Goal: Navigation & Orientation: Find specific page/section

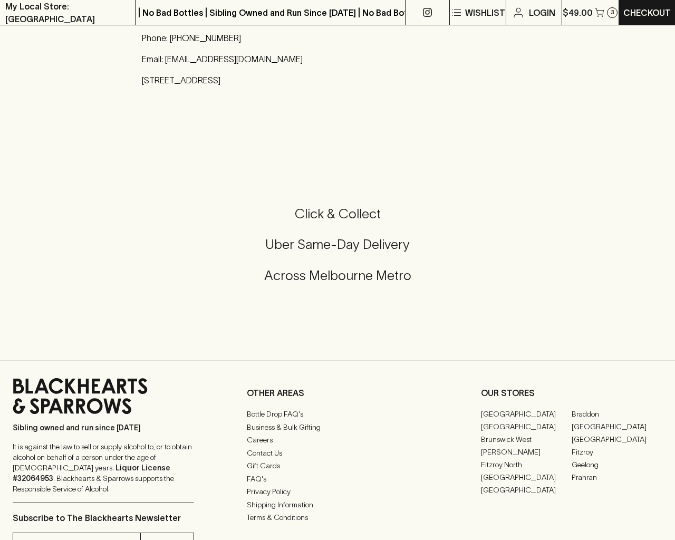
scroll to position [558, 0]
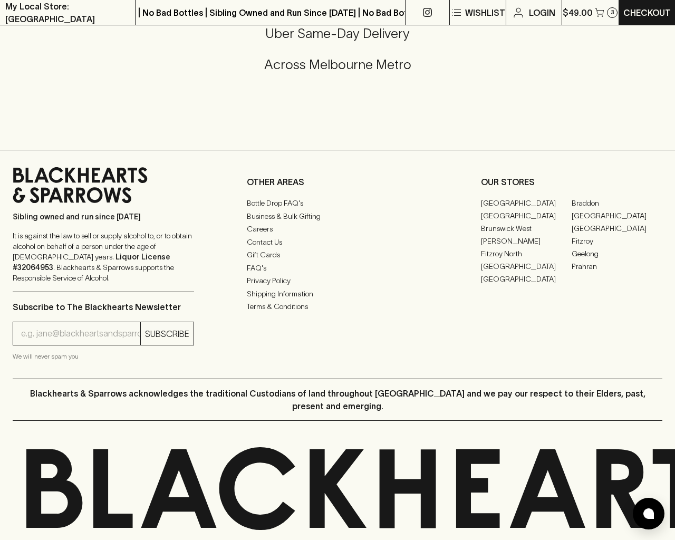
type input "[EMAIL_ADDRESS]"
type input "1"
type input "e"
type input "Elderton E Series Chardonnay 2023"
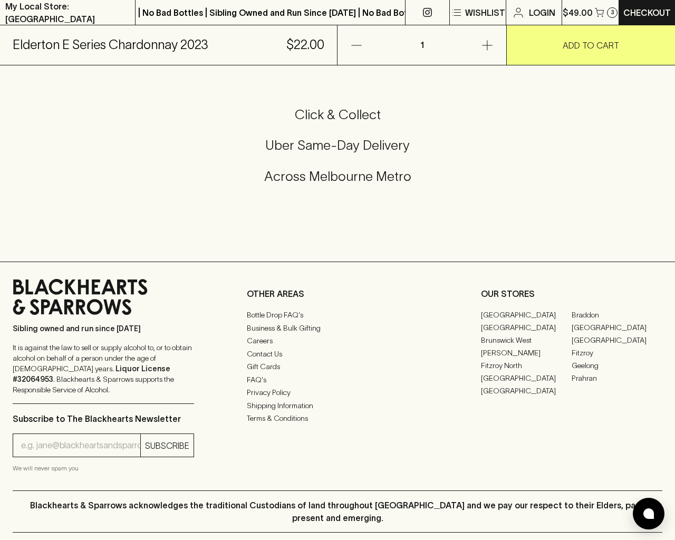
scroll to position [636, 0]
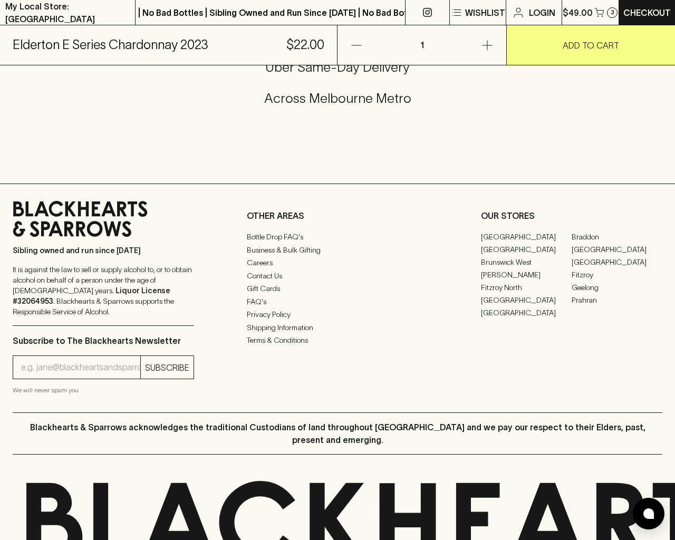
type input "[EMAIL_ADDRESS]"
type input "e"
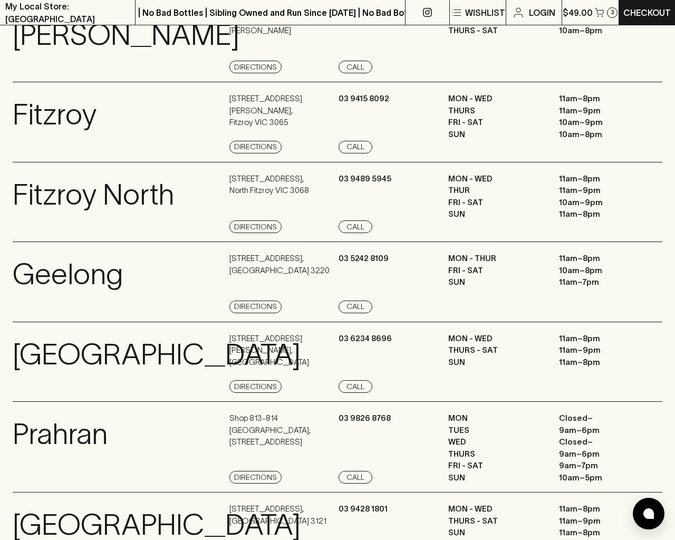
scroll to position [1415, 0]
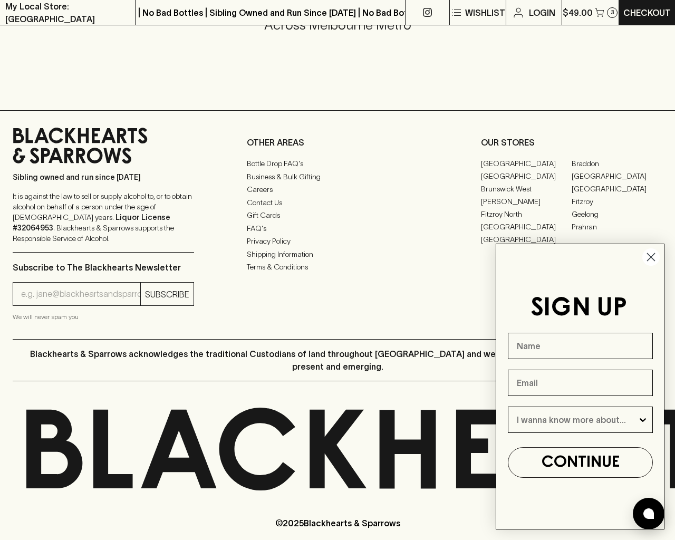
type input "e"
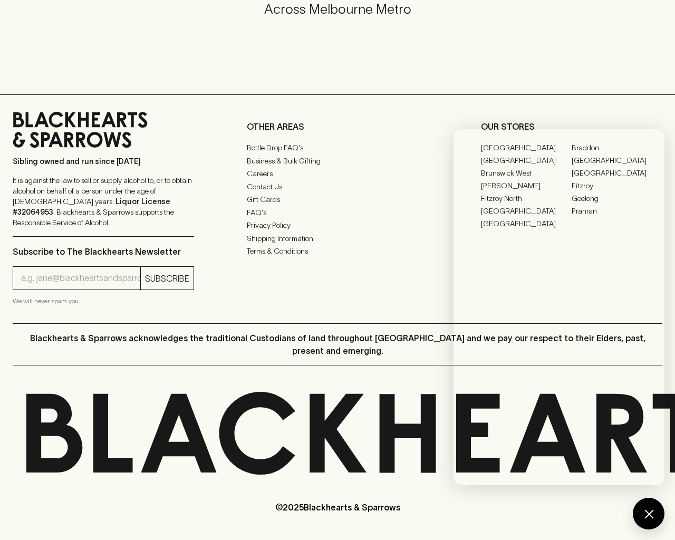
scroll to position [558, 0]
